Goal: Check status: Check status

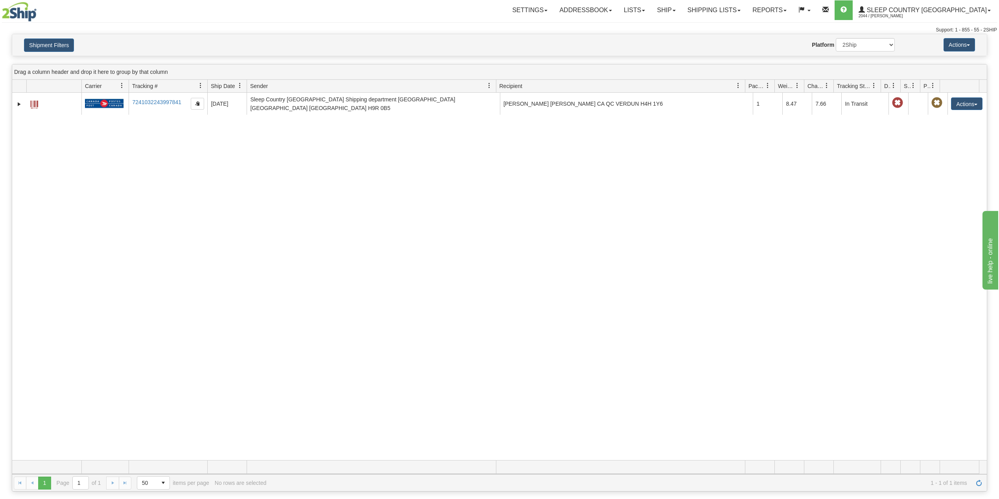
click at [47, 37] on div "Shipment Filters Website Agent Nothing selected Client User Platform 2Ship Impo…" at bounding box center [499, 45] width 974 height 22
click at [46, 51] on button "Shipment Filters" at bounding box center [49, 45] width 50 height 13
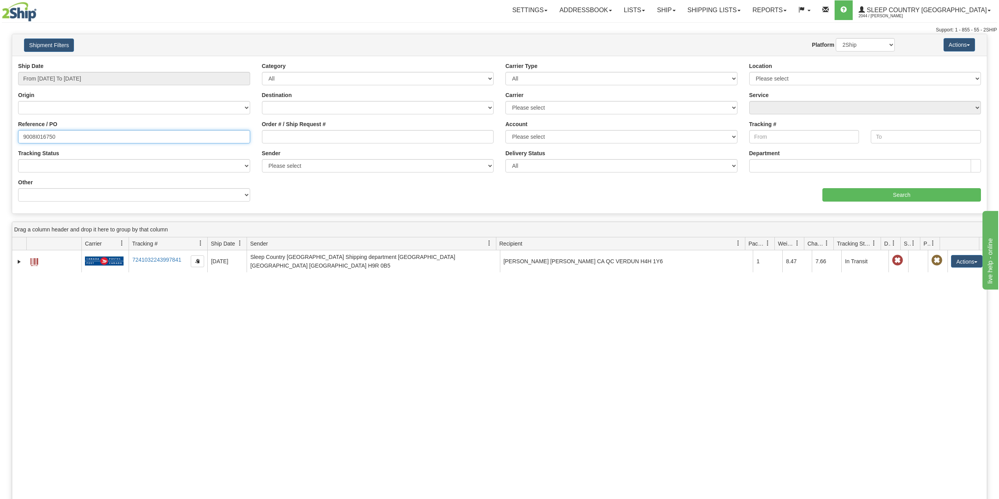
click at [43, 133] on input "9008I016750" at bounding box center [134, 136] width 232 height 13
paste input "2I000537"
click at [872, 192] on input "Search" at bounding box center [901, 194] width 158 height 13
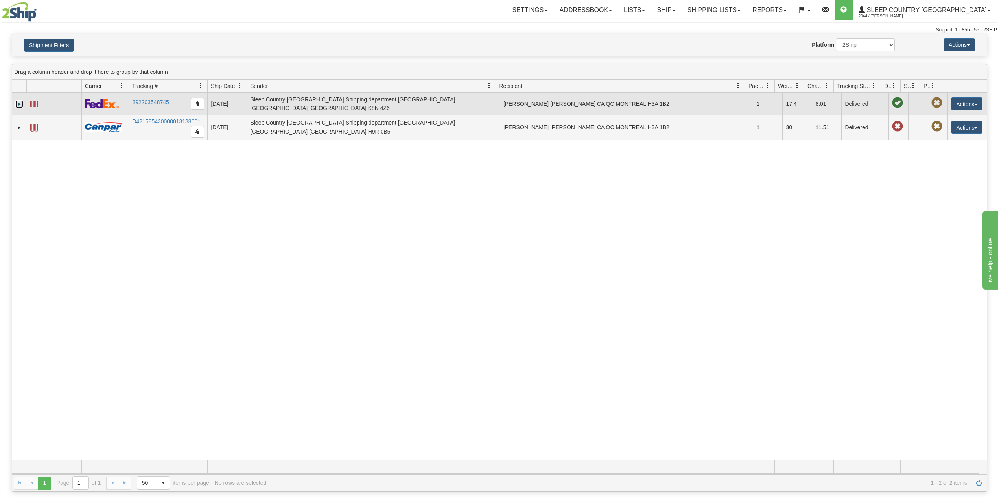
click at [18, 102] on link "Expand" at bounding box center [19, 104] width 8 height 8
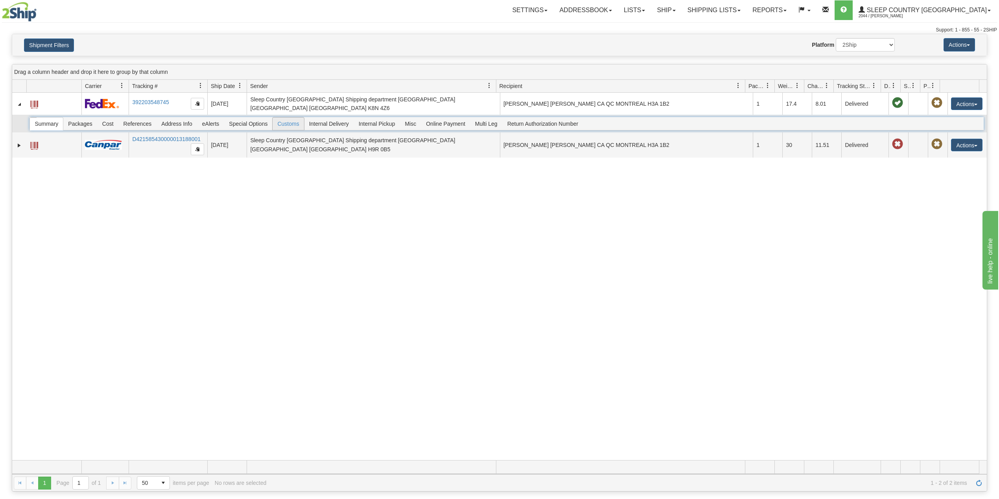
click at [287, 121] on span "Customs" at bounding box center [288, 124] width 31 height 13
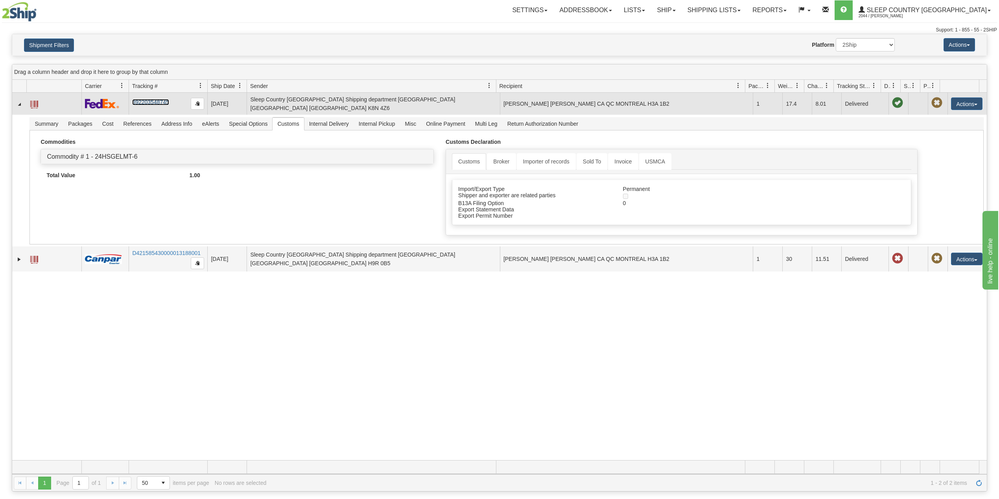
click at [160, 99] on link "392203548745" at bounding box center [150, 102] width 37 height 6
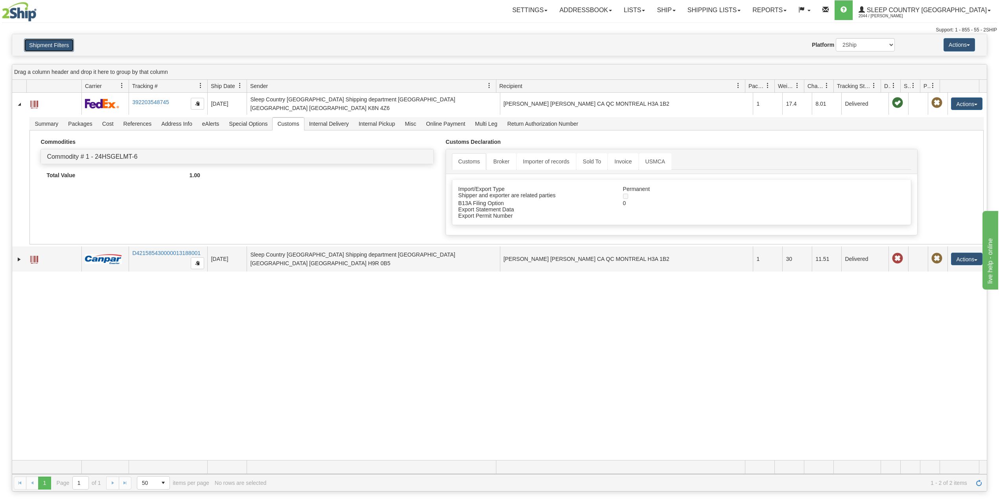
click at [66, 43] on button "Shipment Filters" at bounding box center [49, 45] width 50 height 13
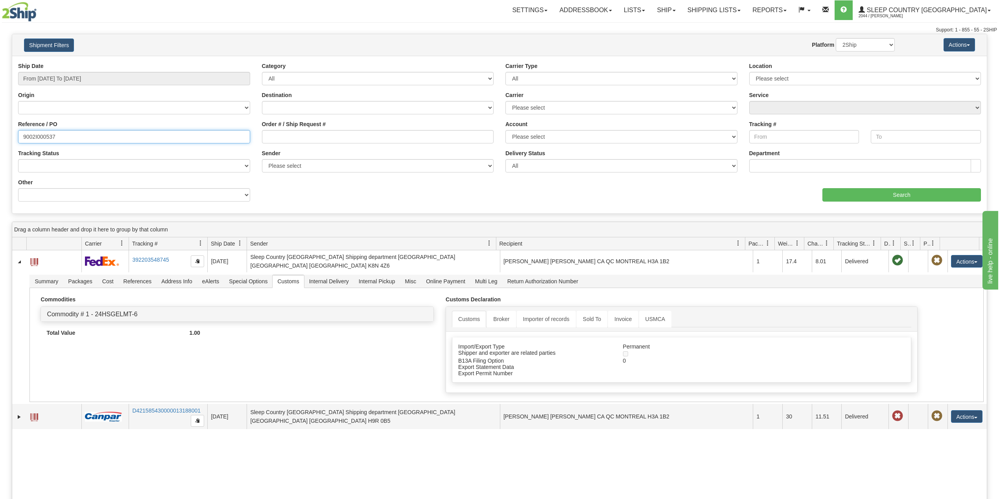
click at [41, 134] on input "9002I000537" at bounding box center [134, 136] width 232 height 13
paste input "0H986373"
click at [922, 197] on input "Search" at bounding box center [901, 194] width 158 height 13
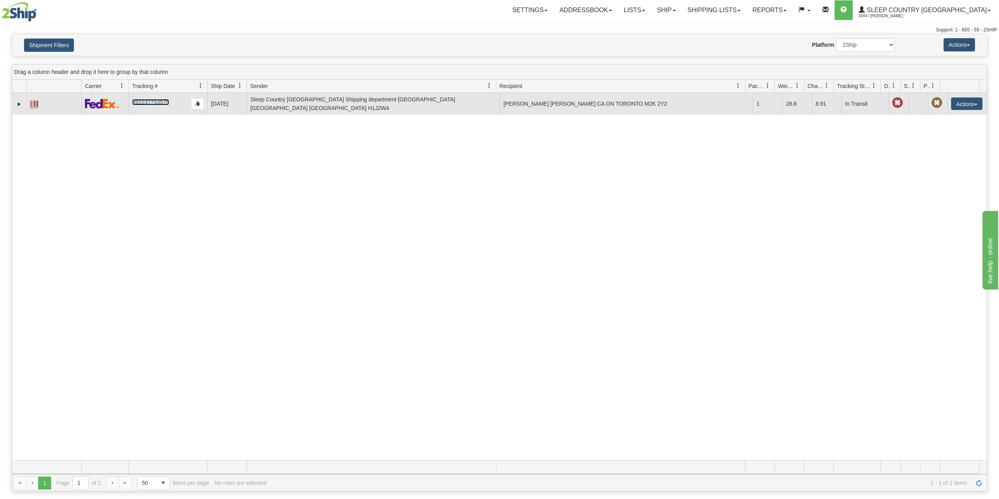
click at [144, 104] on link "392237753575" at bounding box center [150, 102] width 37 height 6
click at [19, 106] on link "Expand" at bounding box center [19, 104] width 8 height 8
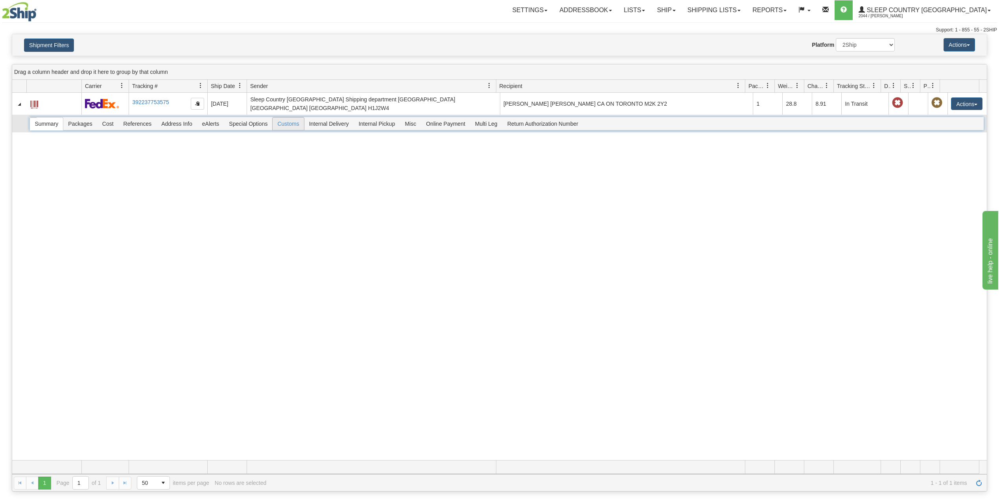
click at [290, 121] on span "Customs" at bounding box center [288, 124] width 31 height 13
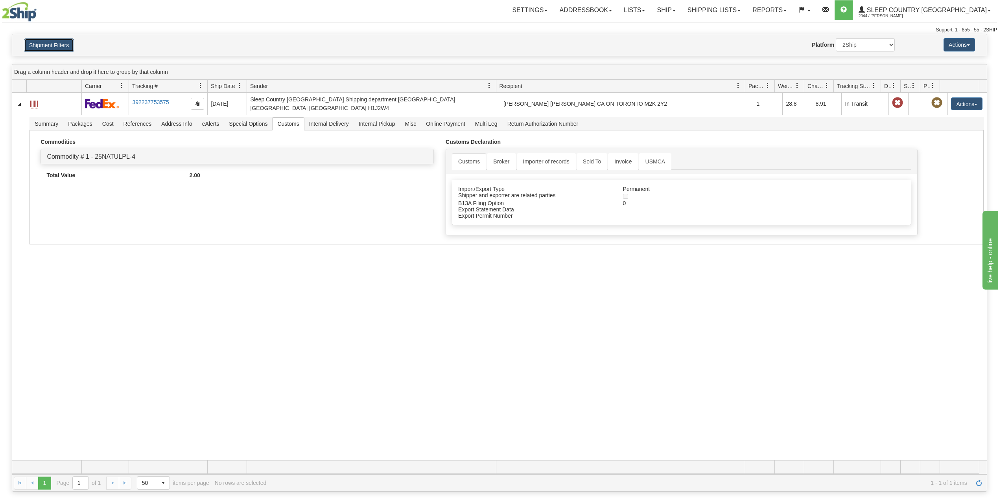
click at [31, 44] on button "Shipment Filters" at bounding box center [49, 45] width 50 height 13
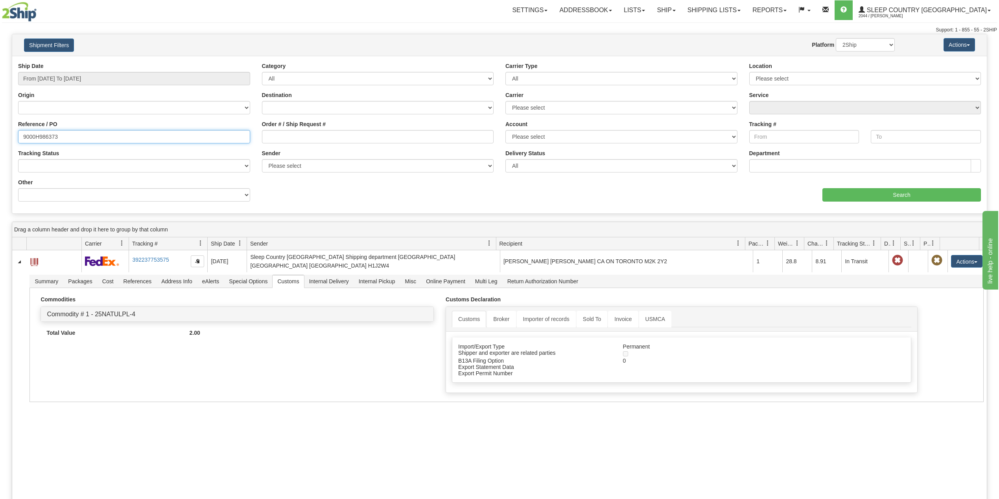
click at [29, 134] on input "9000H986373" at bounding box center [134, 136] width 232 height 13
paste input "I019211"
click at [849, 193] on input "Search" at bounding box center [901, 194] width 158 height 13
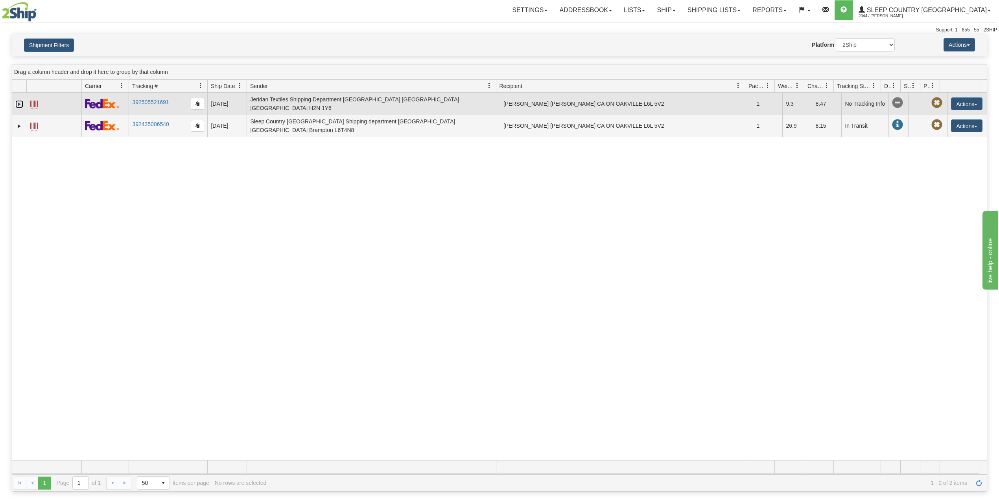
click at [16, 106] on link "Expand" at bounding box center [19, 104] width 8 height 8
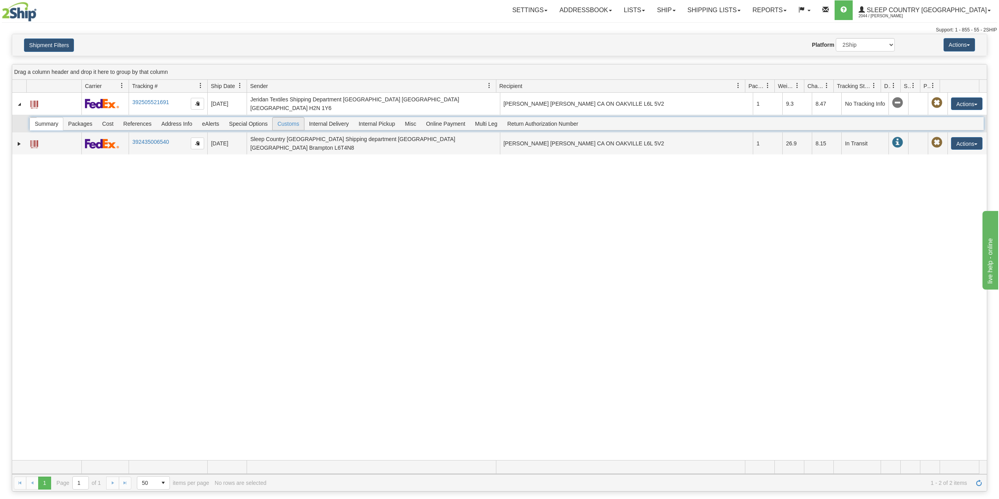
click at [301, 123] on span "Customs" at bounding box center [288, 124] width 31 height 13
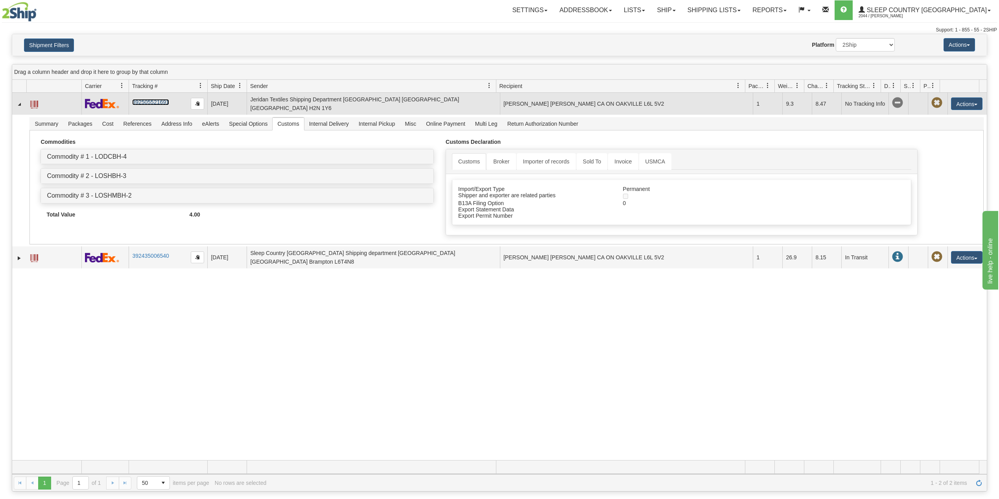
click at [139, 105] on link "392505521691" at bounding box center [150, 102] width 37 height 6
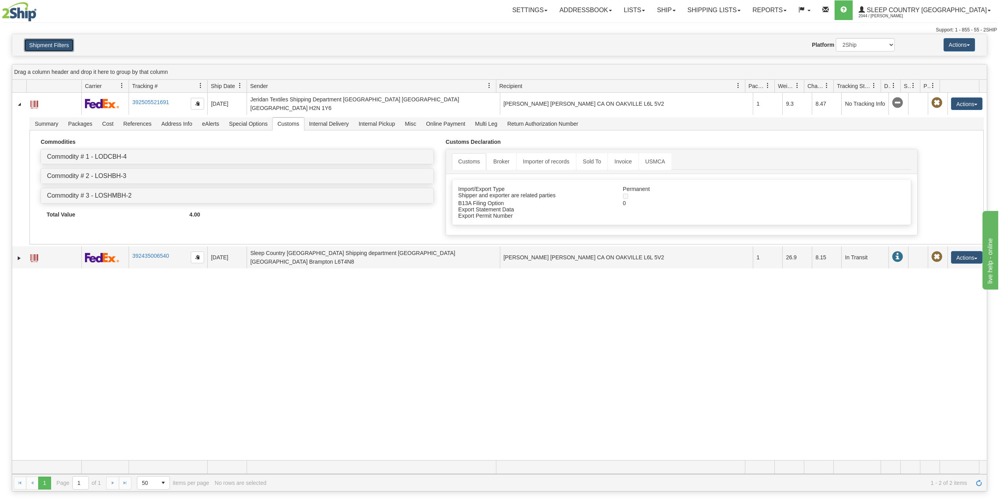
click at [52, 46] on button "Shipment Filters" at bounding box center [49, 45] width 50 height 13
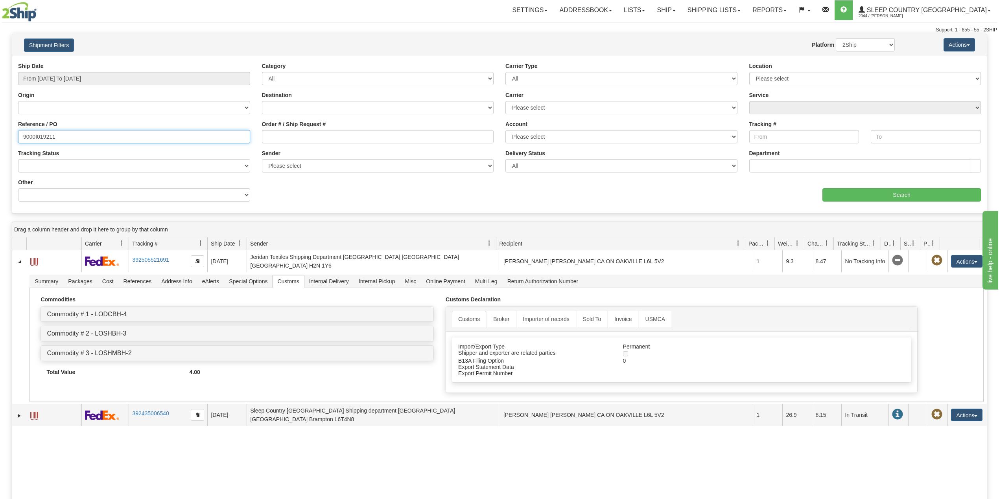
click at [42, 134] on input "9000I019211" at bounding box center [134, 136] width 232 height 13
paste input "7I012380"
click at [833, 187] on div "aaa Search" at bounding box center [742, 190] width 487 height 23
click at [839, 195] on input "Search" at bounding box center [901, 194] width 158 height 13
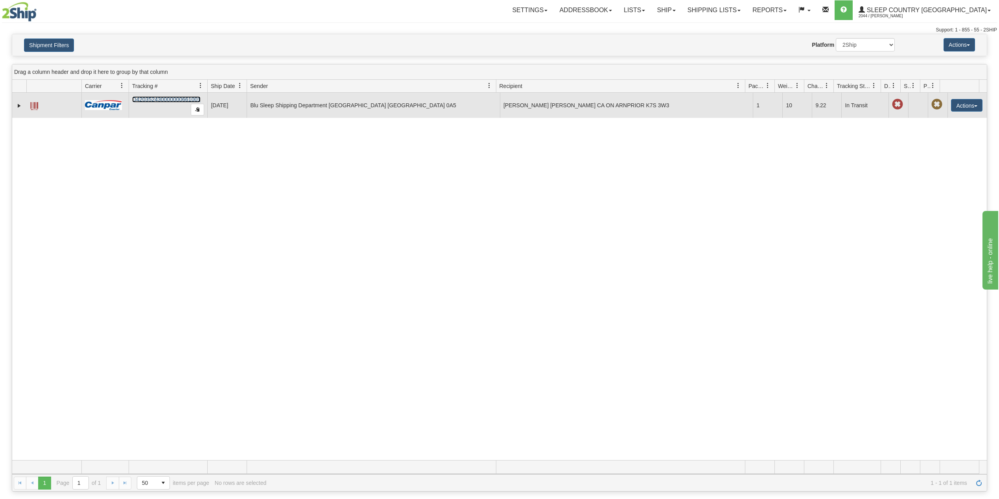
click at [170, 99] on link "D420352430000000661001" at bounding box center [166, 99] width 68 height 6
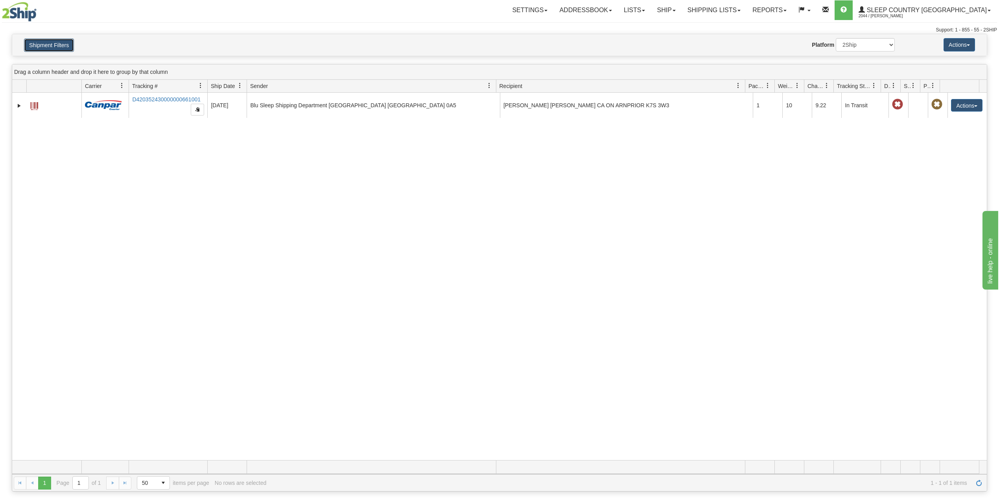
click at [72, 42] on button "Shipment Filters" at bounding box center [49, 45] width 50 height 13
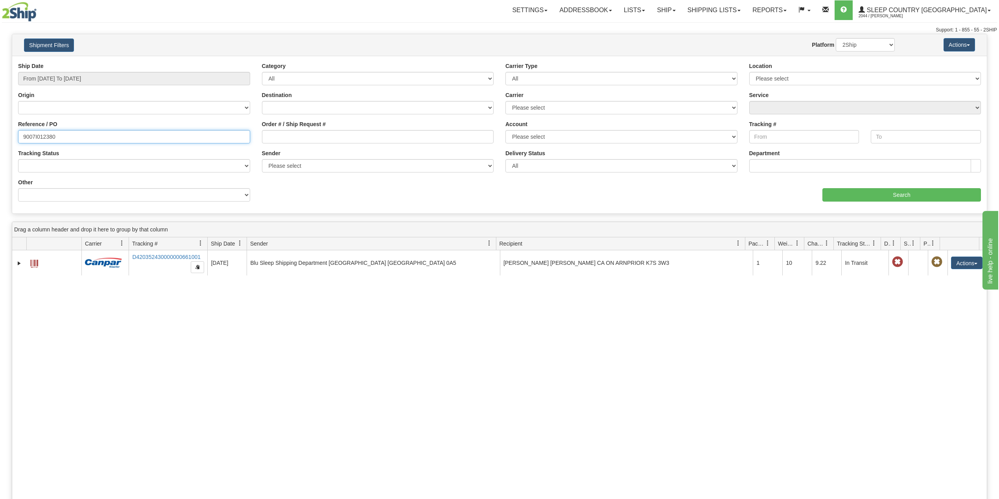
click at [48, 135] on input "9007I012380" at bounding box center [134, 136] width 232 height 13
paste input "0I009282"
type input "9000I009282"
click at [881, 196] on input "Search" at bounding box center [901, 194] width 158 height 13
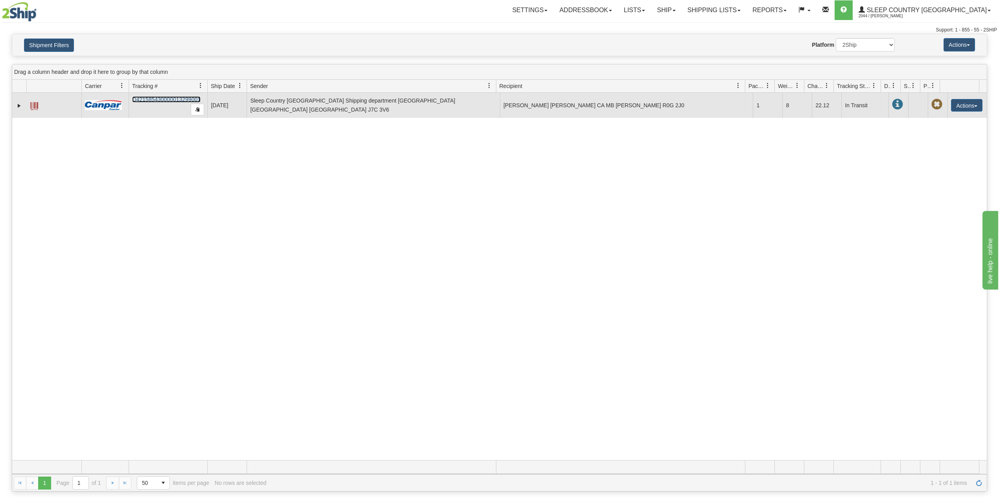
click at [172, 99] on link "D421585430000013299001" at bounding box center [166, 99] width 68 height 6
